Goal: Task Accomplishment & Management: Use online tool/utility

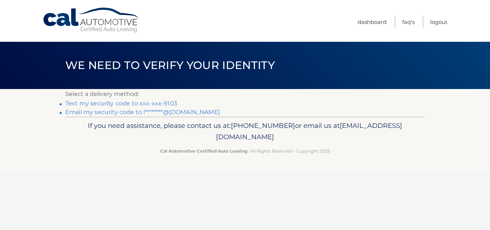
click at [140, 102] on link "Text my security code to xxx-xxx-9103" at bounding box center [121, 103] width 112 height 7
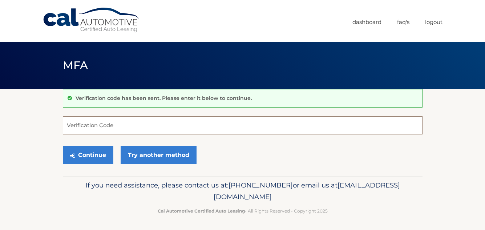
click at [98, 127] on input "Verification Code" at bounding box center [242, 125] width 359 height 18
type input "701973"
click at [84, 155] on button "Continue" at bounding box center [88, 155] width 50 height 18
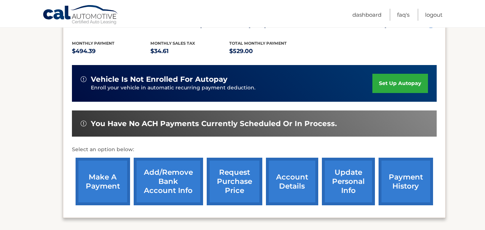
scroll to position [210, 0]
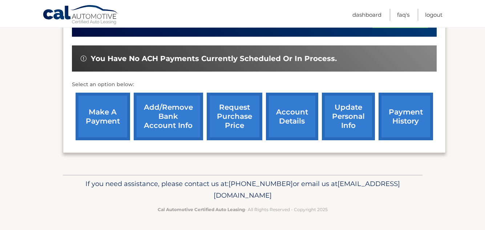
click at [103, 114] on link "make a payment" at bounding box center [103, 117] width 54 height 48
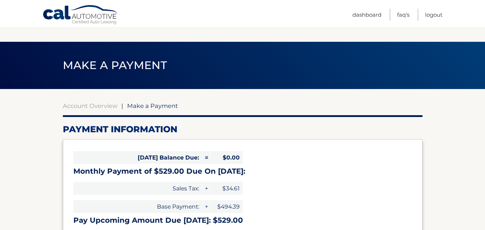
select select "NWFiMzBiMTgtMTE2Yi00NDFjLTgyZWUtODkyYWIxZTJiMGYz"
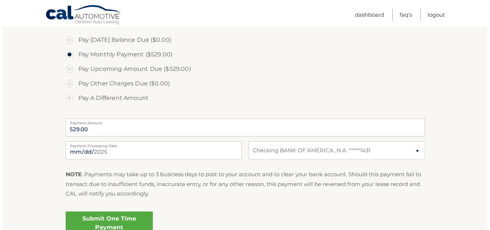
scroll to position [254, 0]
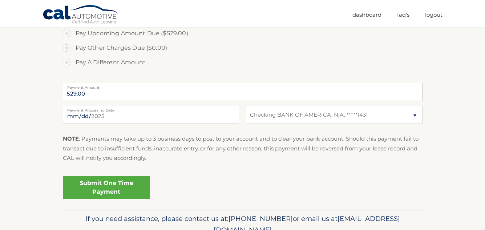
click at [104, 185] on link "Submit One Time Payment" at bounding box center [106, 187] width 87 height 23
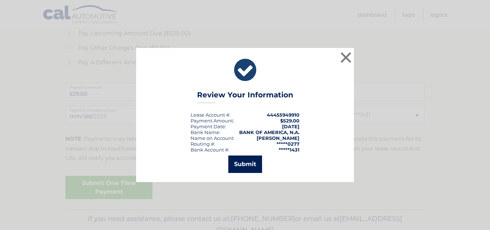
click at [240, 163] on button "Submit" at bounding box center [245, 163] width 34 height 17
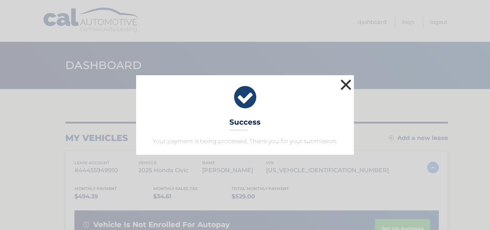
click at [343, 85] on button "×" at bounding box center [346, 84] width 15 height 15
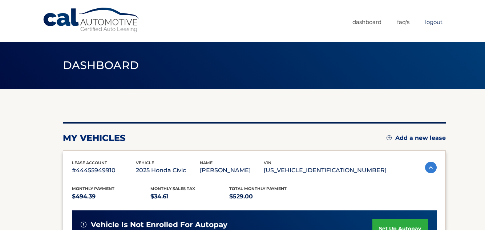
click at [432, 23] on link "Logout" at bounding box center [433, 22] width 17 height 12
